Goal: Task Accomplishment & Management: Use online tool/utility

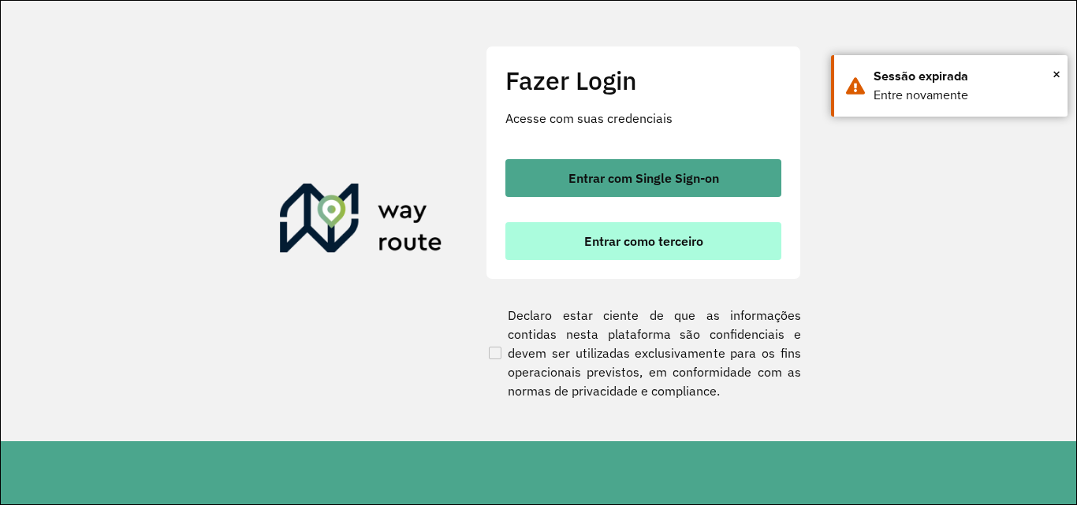
click at [700, 235] on span "Entrar como terceiro" at bounding box center [643, 241] width 119 height 13
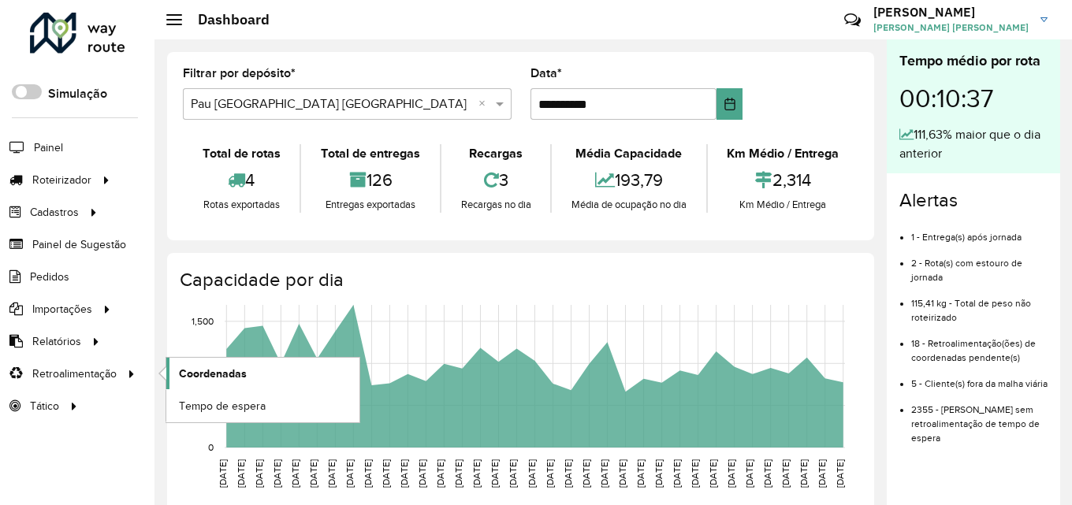
click at [181, 372] on span "Coordenadas" at bounding box center [213, 374] width 68 height 17
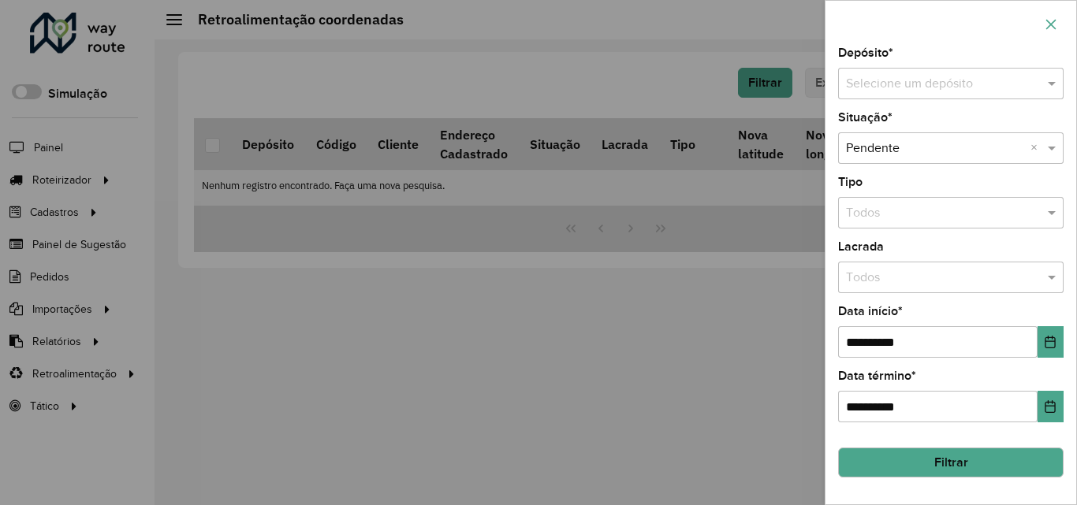
click at [1054, 23] on icon "button" at bounding box center [1051, 24] width 13 height 13
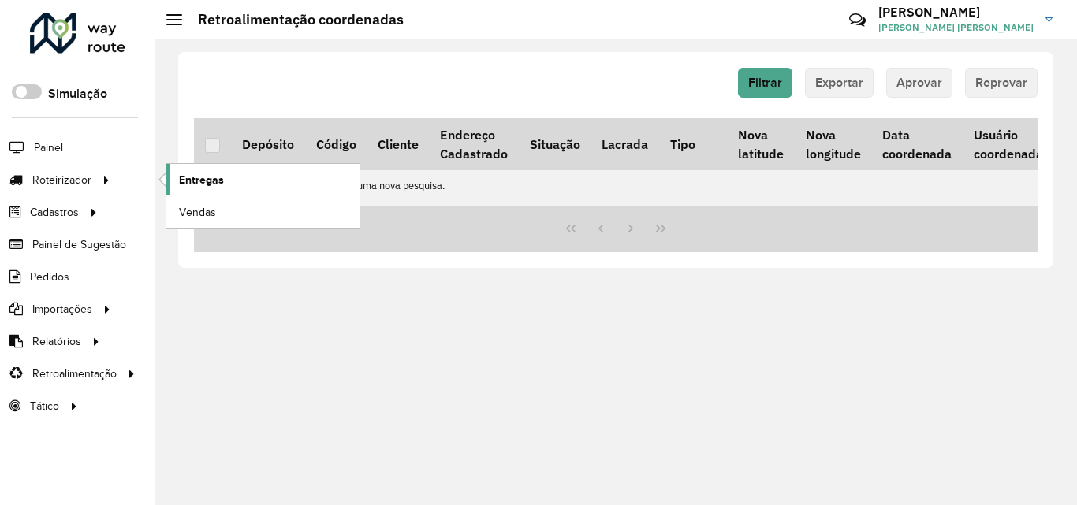
click at [201, 169] on link "Entregas" at bounding box center [262, 180] width 193 height 32
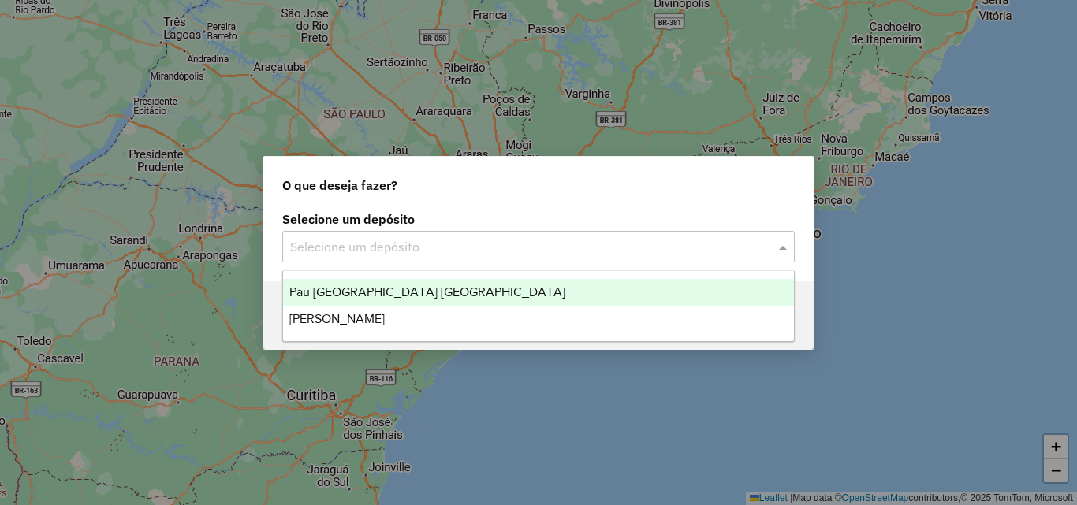
click at [566, 252] on input "text" at bounding box center [522, 247] width 465 height 19
click at [515, 283] on div "Pau [GEOGRAPHIC_DATA] [GEOGRAPHIC_DATA]" at bounding box center [538, 292] width 511 height 27
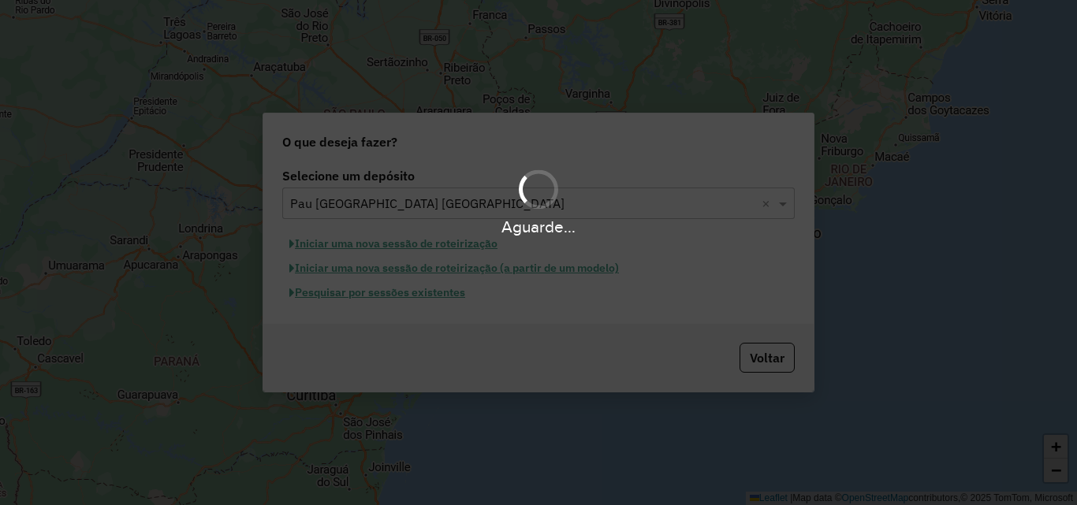
click at [404, 295] on div "Aguarde..." at bounding box center [538, 252] width 1077 height 505
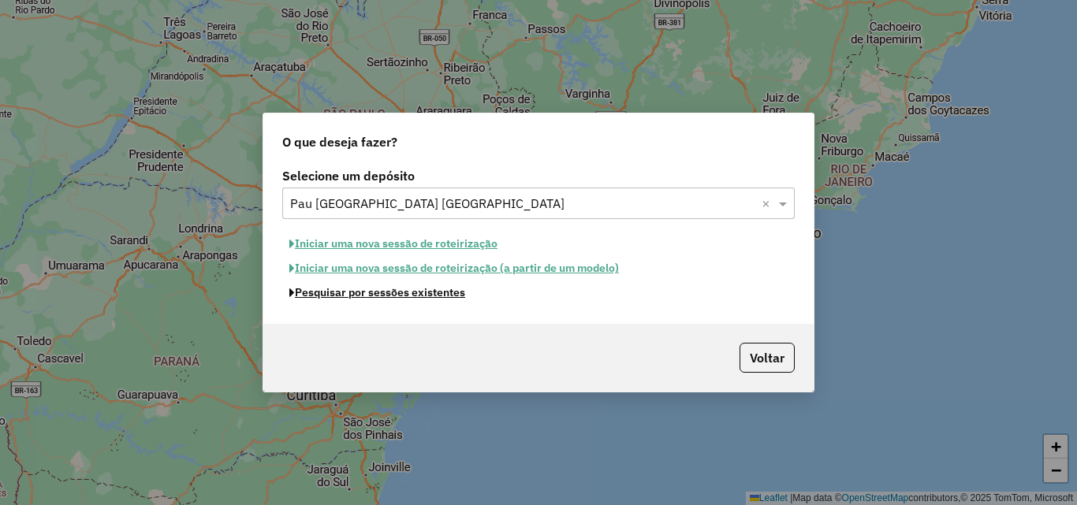
click at [404, 295] on button "Pesquisar por sessões existentes" at bounding box center [377, 293] width 190 height 24
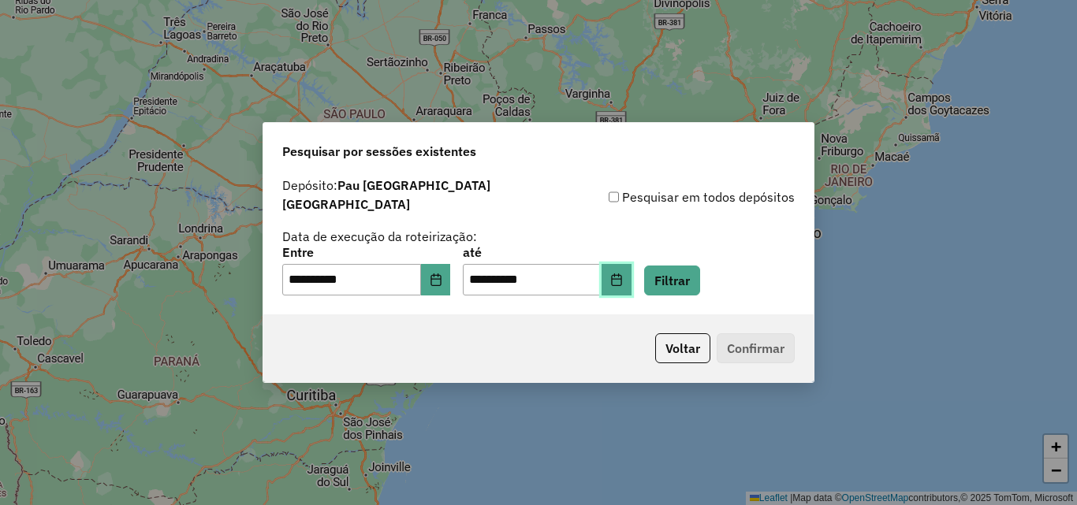
click at [627, 282] on button "Choose Date" at bounding box center [617, 280] width 30 height 32
click at [632, 264] on button "Choose Date" at bounding box center [617, 280] width 30 height 32
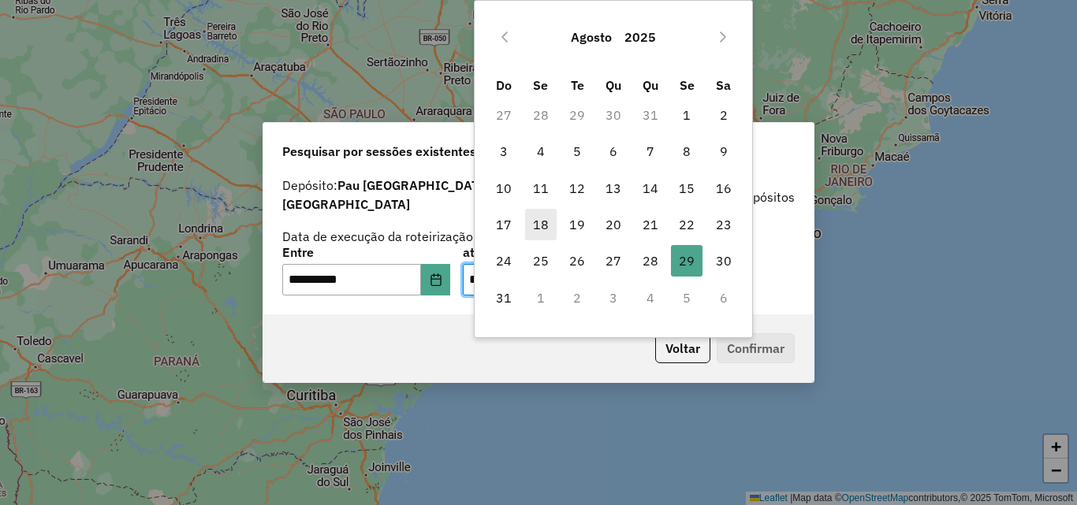
click at [546, 219] on span "18" at bounding box center [541, 225] width 32 height 32
type input "**********"
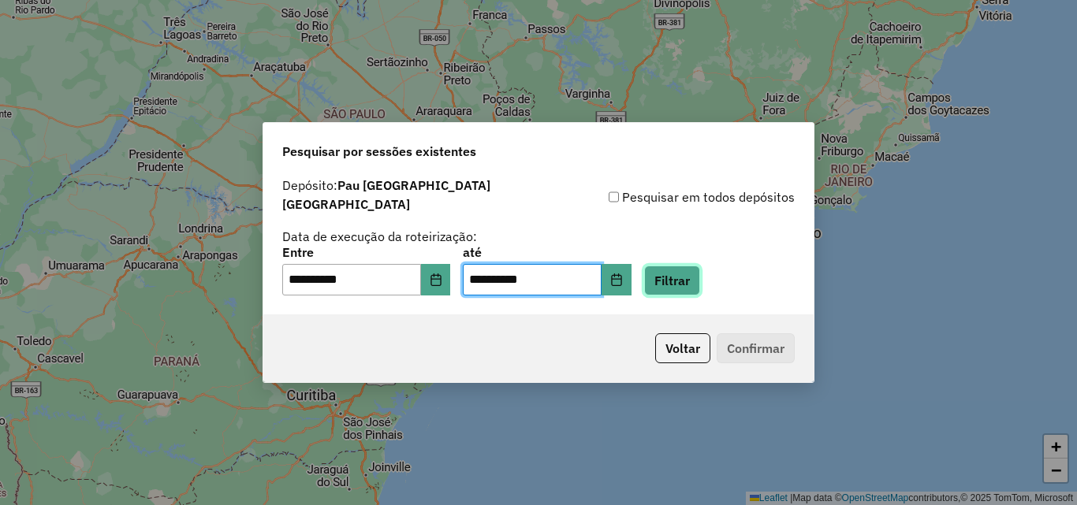
click at [700, 268] on button "Filtrar" at bounding box center [672, 281] width 56 height 30
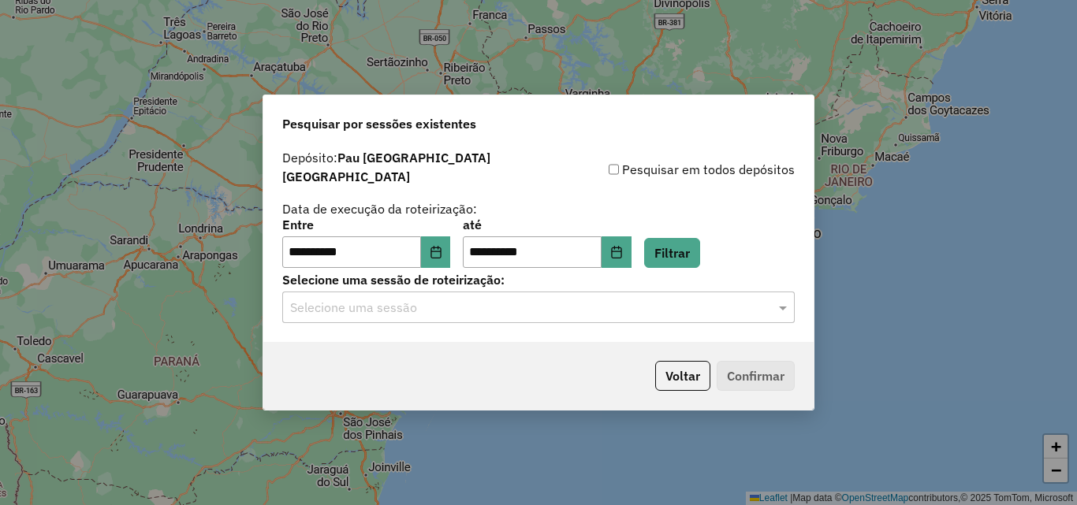
drag, startPoint x: 389, startPoint y: 301, endPoint x: 399, endPoint y: 321, distance: 22.2
click at [389, 302] on input "text" at bounding box center [522, 308] width 465 height 19
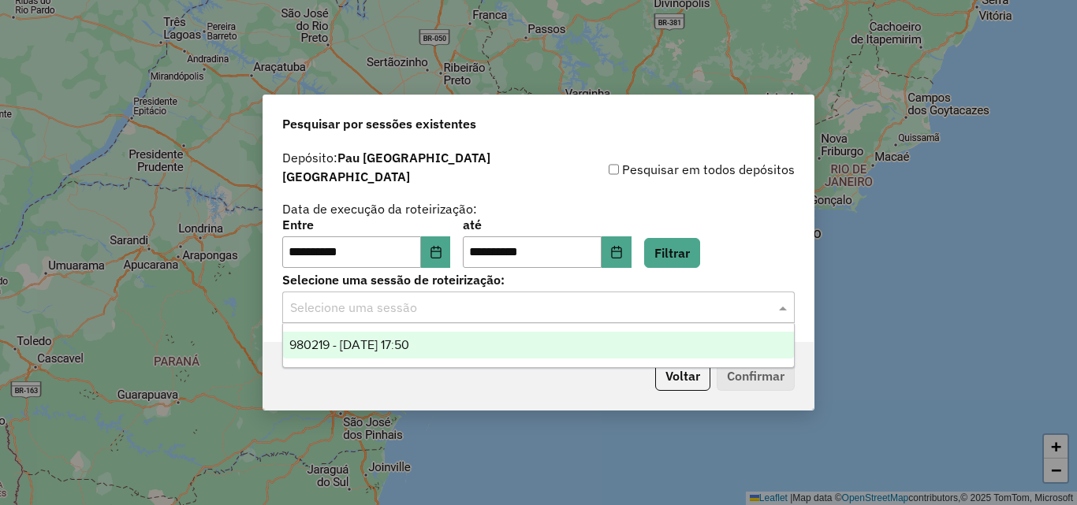
drag, startPoint x: 412, startPoint y: 341, endPoint x: 753, endPoint y: 391, distance: 345.1
click at [409, 342] on span "980219 - 18/08/2025 17:50" at bounding box center [349, 344] width 120 height 13
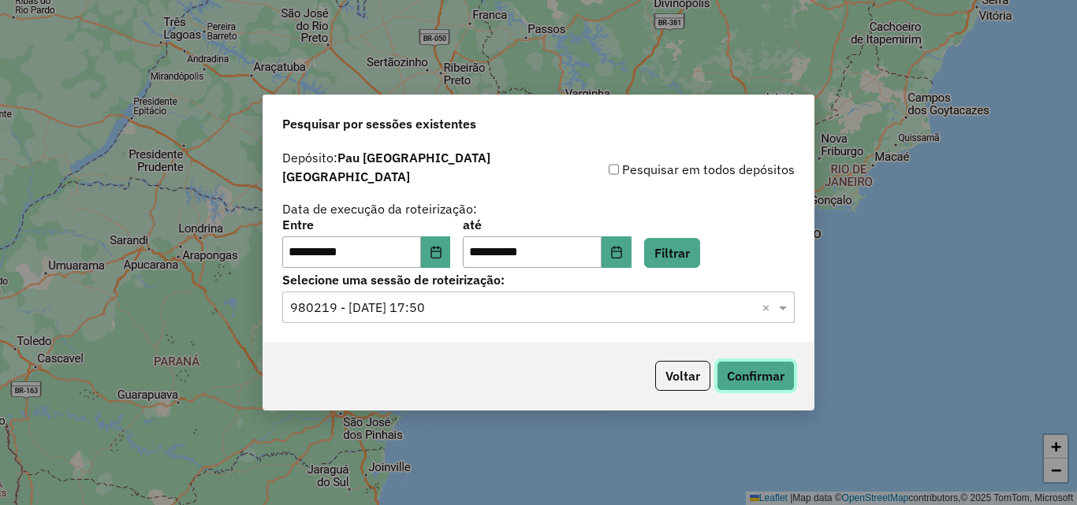
click at [738, 362] on button "Confirmar" at bounding box center [756, 376] width 78 height 30
